Goal: Obtain resource: Download file/media

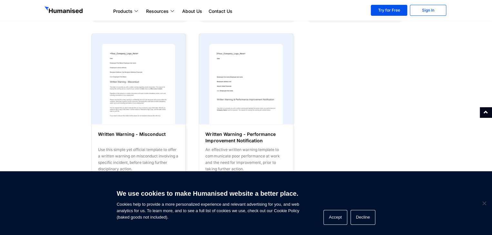
scroll to position [548, 0]
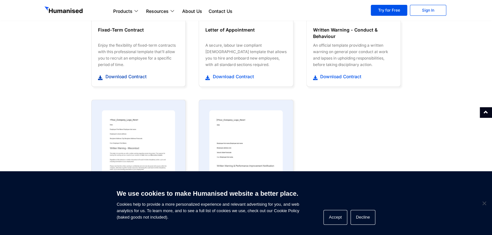
click at [135, 73] on span "Download Contract" at bounding box center [125, 76] width 43 height 6
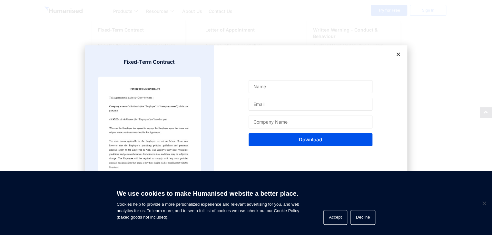
scroll to position [612, 0]
click at [267, 87] on input "Name" at bounding box center [310, 86] width 124 height 13
click at [235, 119] on div "Name Email Company Name Download" at bounding box center [310, 117] width 193 height 145
click at [337, 221] on button "Accept" at bounding box center [335, 217] width 24 height 15
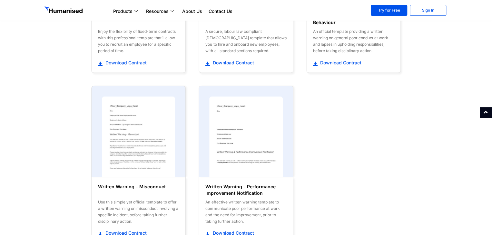
scroll to position [515, 0]
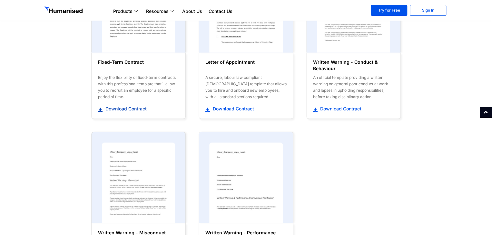
click at [129, 105] on span "Download Contract" at bounding box center [125, 108] width 43 height 6
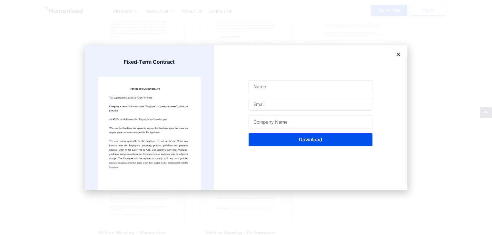
click at [395, 50] on div "Name Email Company Name Download" at bounding box center [310, 117] width 193 height 145
click at [398, 54] on icon at bounding box center [398, 54] width 5 height 5
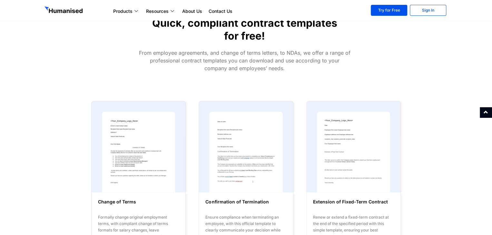
scroll to position [0, 0]
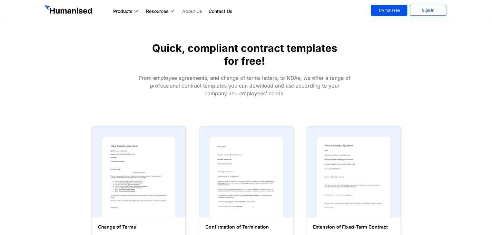
click at [190, 12] on link "About Us" at bounding box center [192, 11] width 26 height 8
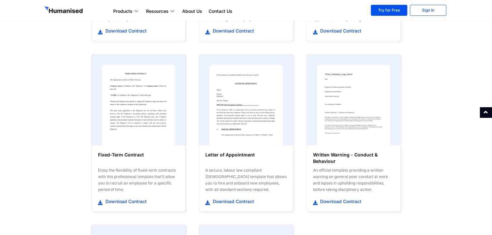
scroll to position [423, 0]
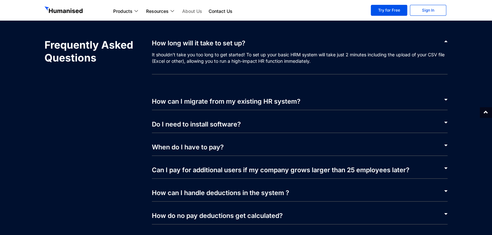
scroll to position [1192, 0]
